Goal: Navigation & Orientation: Find specific page/section

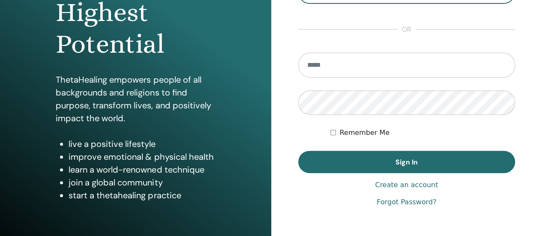
scroll to position [129, 0]
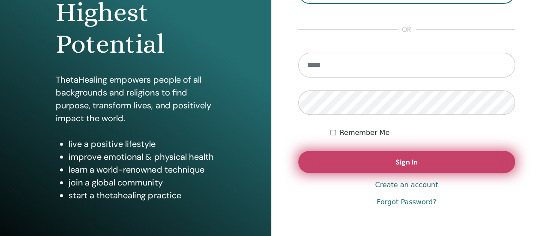
type input "**********"
click at [405, 164] on span "Sign In" at bounding box center [406, 162] width 22 height 9
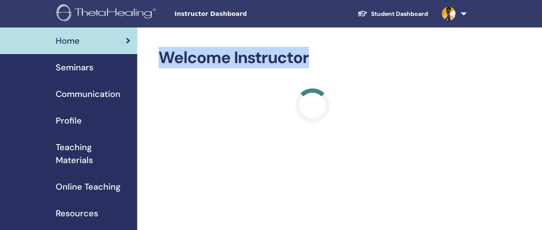
drag, startPoint x: 296, startPoint y: 56, endPoint x: 156, endPoint y: 56, distance: 140.5
drag, startPoint x: 180, startPoint y: 59, endPoint x: 342, endPoint y: 66, distance: 161.7
click at [338, 66] on h2 "Welcome Instructor" at bounding box center [313, 58] width 308 height 20
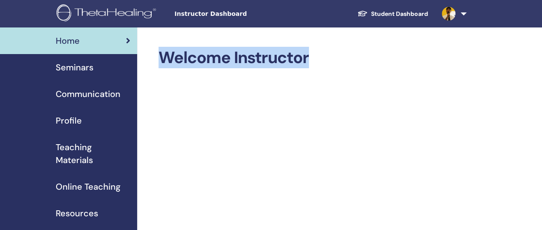
click at [342, 66] on h2 "Welcome Instructor" at bounding box center [313, 58] width 308 height 20
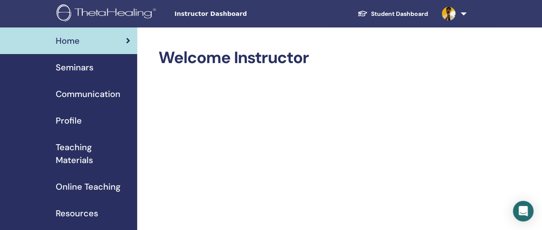
click at [219, 12] on span "Instructor Dashboard" at bounding box center [238, 13] width 129 height 9
click at [76, 93] on span "Communication" at bounding box center [88, 93] width 65 height 13
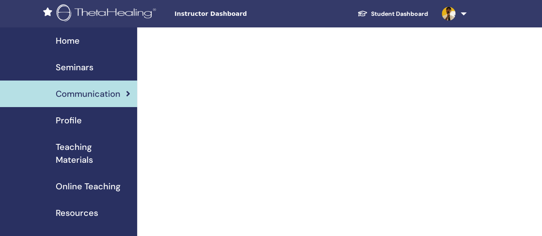
click at [75, 43] on span "Home" at bounding box center [68, 40] width 24 height 13
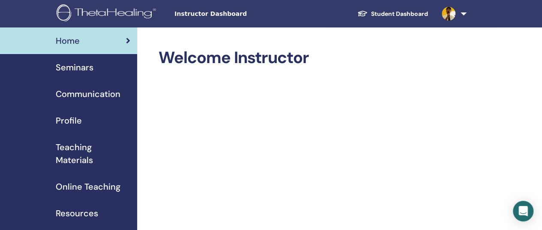
click at [85, 67] on span "Seminars" at bounding box center [75, 67] width 38 height 13
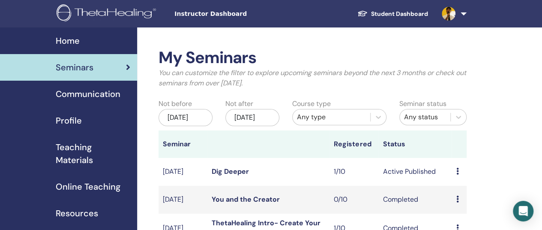
click at [330, 54] on h2 "My Seminars" at bounding box center [313, 58] width 308 height 20
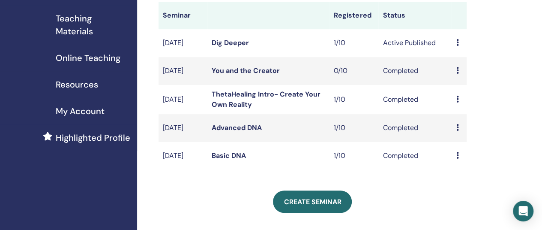
scroll to position [43, 0]
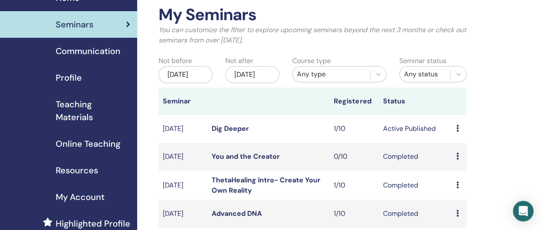
click at [447, 103] on th "Status" at bounding box center [414, 100] width 73 height 27
click at [434, 102] on th "Status" at bounding box center [414, 100] width 73 height 27
click at [461, 73] on icon at bounding box center [458, 74] width 5 height 3
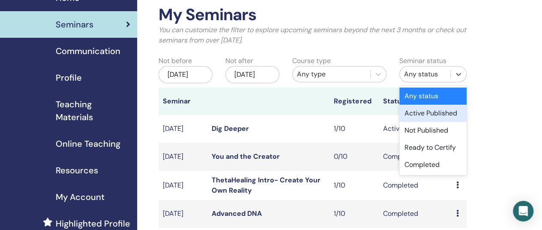
click at [452, 116] on div "Active Published" at bounding box center [432, 113] width 67 height 17
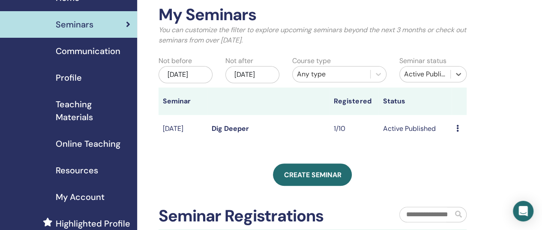
click at [482, 109] on div "My Seminars You can customize the filter to explore upcoming seminars beyond th…" at bounding box center [340, 194] width 407 height 419
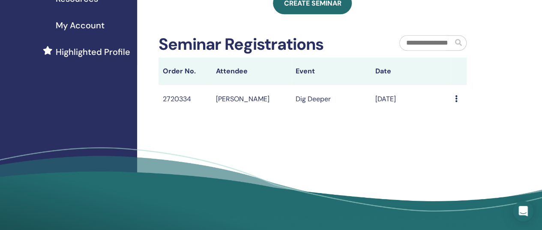
scroll to position [0, 0]
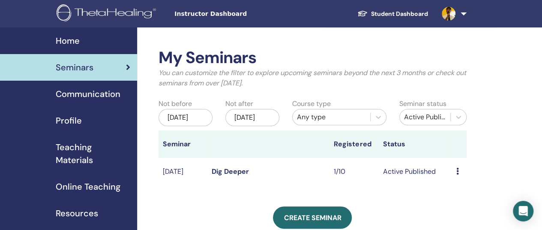
click at [71, 41] on span "Home" at bounding box center [68, 40] width 24 height 13
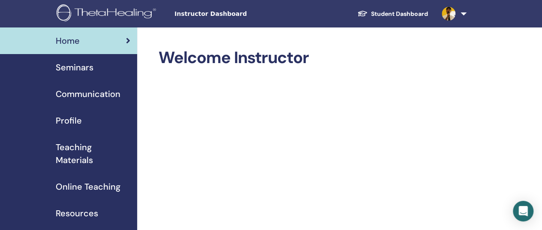
drag, startPoint x: 160, startPoint y: 57, endPoint x: 322, endPoint y: 69, distance: 162.4
click at [329, 66] on h2 "Welcome Instructor" at bounding box center [313, 58] width 308 height 20
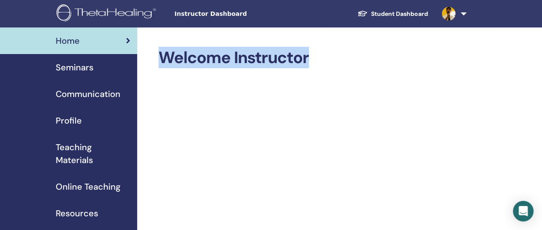
drag, startPoint x: 314, startPoint y: 59, endPoint x: 163, endPoint y: 60, distance: 150.8
click at [163, 60] on h2 "Welcome Instructor" at bounding box center [313, 58] width 308 height 20
drag, startPoint x: 161, startPoint y: 59, endPoint x: 333, endPoint y: 58, distance: 171.8
click at [326, 58] on h2 "Welcome Instructor" at bounding box center [313, 58] width 308 height 20
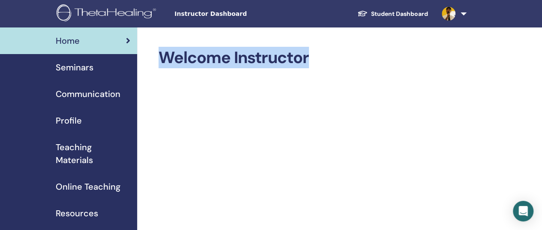
click at [333, 58] on h2 "Welcome Instructor" at bounding box center [313, 58] width 308 height 20
